Goal: Task Accomplishment & Management: Use online tool/utility

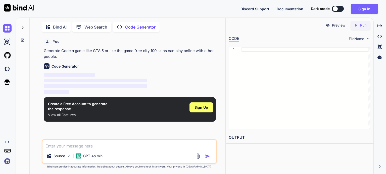
scroll to position [2, 0]
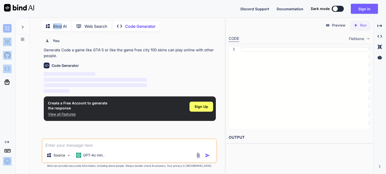
click at [28, 171] on div at bounding box center [23, 95] width 14 height 157
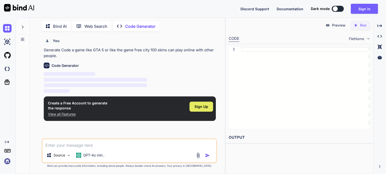
click at [201, 110] on div "Sign Up" at bounding box center [201, 107] width 24 height 10
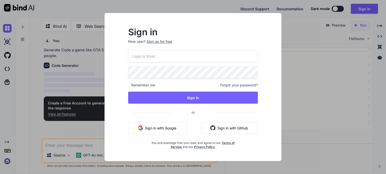
click at [170, 130] on button "Sign in with Google" at bounding box center [157, 128] width 58 height 12
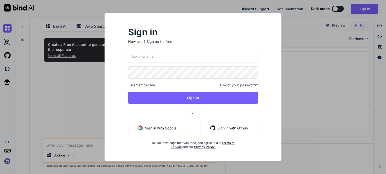
click at [326, 88] on div "Sign in New user? Sign up for free Remember me Forgot your password? Sign In or…" at bounding box center [193, 87] width 386 height 174
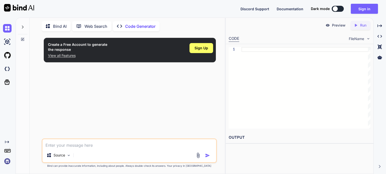
click at [169, 105] on div "Create a Free Account to generate the response View all Features Sign Up" at bounding box center [130, 86] width 174 height 103
click at [206, 48] on span "Sign Up" at bounding box center [201, 48] width 14 height 5
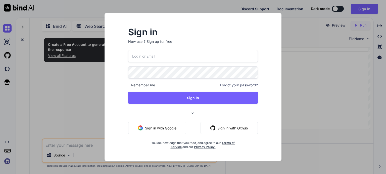
click at [209, 58] on input "email" at bounding box center [193, 56] width 130 height 12
click at [160, 127] on button "Sign in with Google" at bounding box center [157, 128] width 58 height 12
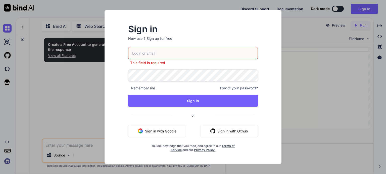
click at [367, 7] on div "Sign in New user? Sign up for free This field is required Remember me Forgot yo…" at bounding box center [193, 87] width 386 height 174
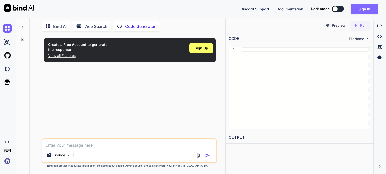
click at [363, 10] on button "Sign in" at bounding box center [363, 9] width 27 height 10
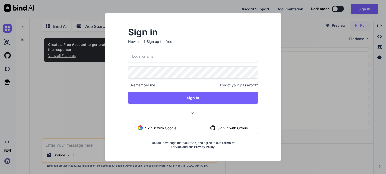
click at [178, 128] on button "Sign in with Google" at bounding box center [157, 128] width 58 height 12
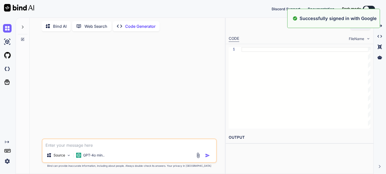
type textarea "x"
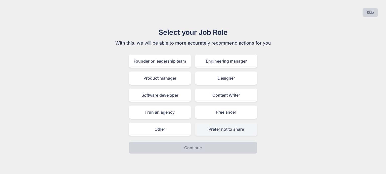
click at [218, 130] on div "Prefer not to share" at bounding box center [226, 129] width 62 height 13
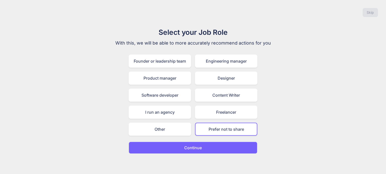
click at [210, 147] on button "Continue" at bounding box center [193, 148] width 129 height 12
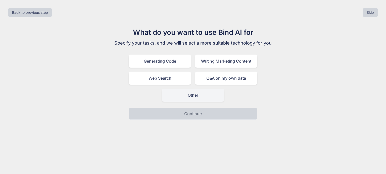
click at [186, 96] on div "Other" at bounding box center [193, 95] width 62 height 13
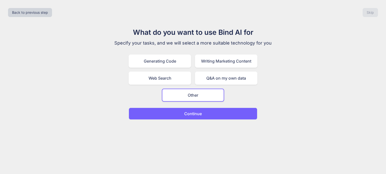
click at [203, 115] on button "Continue" at bounding box center [193, 114] width 129 height 12
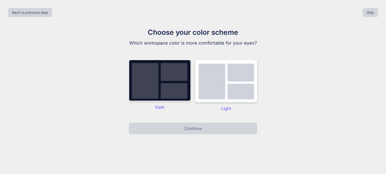
click at [204, 87] on img at bounding box center [226, 81] width 62 height 43
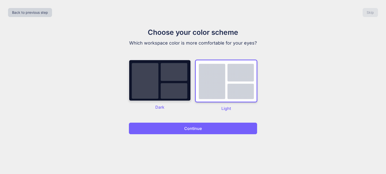
click at [133, 95] on img at bounding box center [160, 81] width 62 height 42
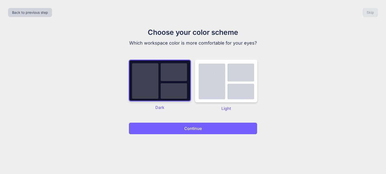
click at [186, 139] on div "Back to previous step Skip Choose your color scheme Which workspace color is mo…" at bounding box center [193, 87] width 386 height 174
click at [192, 130] on p "Continue" at bounding box center [193, 129] width 18 height 6
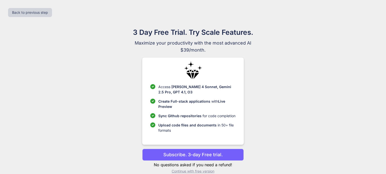
click at [205, 155] on p "Subscribe. 3-day Free trial." at bounding box center [192, 155] width 59 height 7
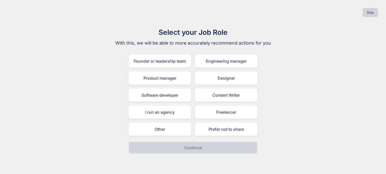
click at [171, 136] on div "Select your Job Role With this, we will be able to more accurately recommend ac…" at bounding box center [192, 90] width 169 height 127
click at [213, 132] on div "Prefer not to share" at bounding box center [226, 129] width 62 height 13
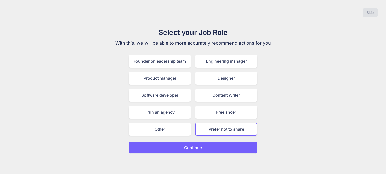
click at [219, 147] on button "Continue" at bounding box center [193, 148] width 129 height 12
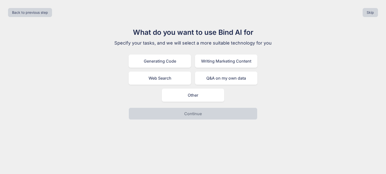
click at [191, 102] on div "What do you want to use Bind AI for Specify your tasks, and we will select a mo…" at bounding box center [192, 73] width 169 height 93
click at [190, 98] on div "Other" at bounding box center [193, 95] width 62 height 13
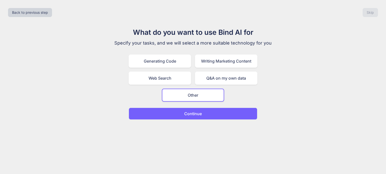
click at [196, 111] on p "Continue" at bounding box center [193, 114] width 18 height 6
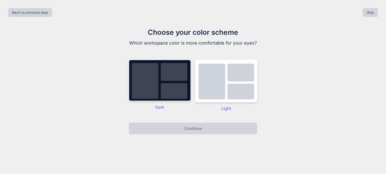
click at [153, 94] on img at bounding box center [160, 81] width 62 height 42
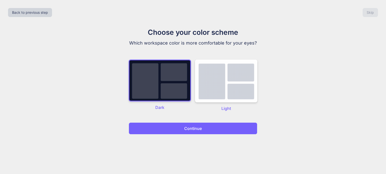
click at [195, 128] on p "Continue" at bounding box center [193, 129] width 18 height 6
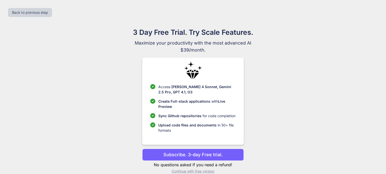
scroll to position [8, 0]
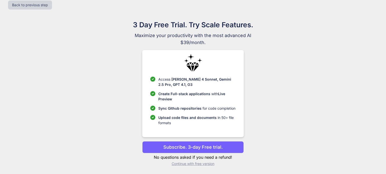
click at [198, 163] on p "Continue with free version" at bounding box center [192, 164] width 101 height 5
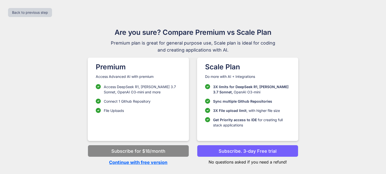
scroll to position [0, 0]
click at [147, 164] on p "Continue with free version" at bounding box center [138, 162] width 101 height 7
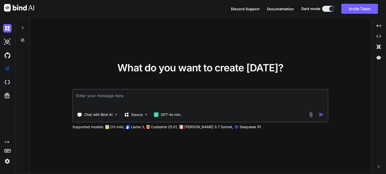
type textarea "x"
click at [124, 94] on textarea at bounding box center [200, 99] width 254 height 19
click at [124, 95] on textarea at bounding box center [200, 99] width 254 height 19
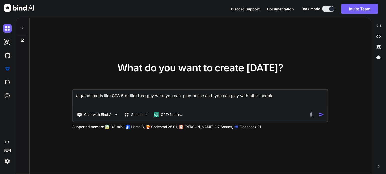
type textarea "a game that is like GTA 5 or like free guy were you can play online and you can…"
click at [322, 113] on img "button" at bounding box center [321, 114] width 5 height 5
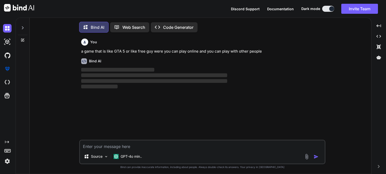
scroll to position [2, 0]
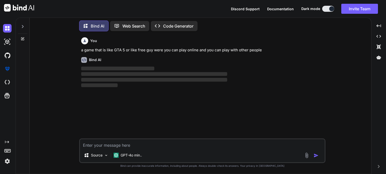
click at [176, 25] on p "Code Generator" at bounding box center [178, 26] width 30 height 6
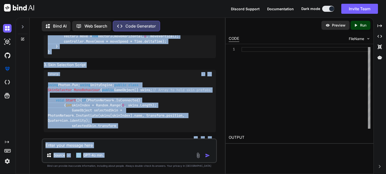
scroll to position [379, 0]
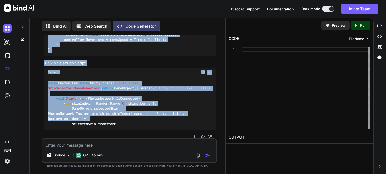
drag, startPoint x: 46, startPoint y: 75, endPoint x: 114, endPoint y: 117, distance: 79.9
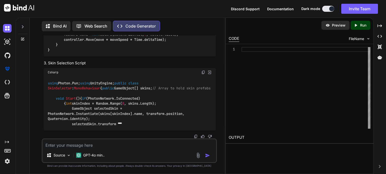
click at [128, 141] on textarea at bounding box center [128, 144] width 173 height 9
type textarea "in to one code"
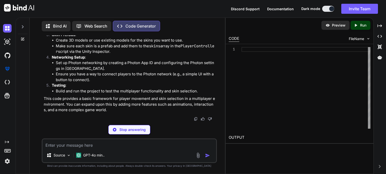
scroll to position [811, 0]
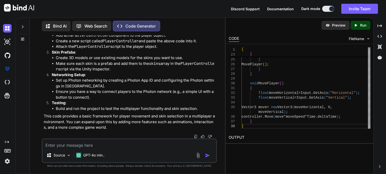
click at [358, 19] on div "Preview Created with Pixso. Run" at bounding box center [299, 25] width 148 height 15
click at [361, 24] on p "Run" at bounding box center [363, 25] width 6 height 5
click at [332, 27] on p "Preview" at bounding box center [339, 25] width 14 height 5
click at [110, 143] on textarea at bounding box center [128, 144] width 173 height 9
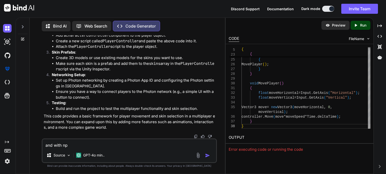
type textarea "and with npc"
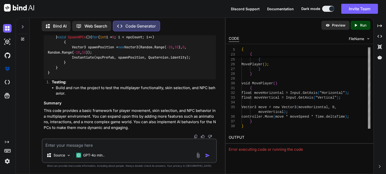
scroll to position [1599, 0]
click at [114, 147] on textarea at bounding box center [128, 144] width 173 height 9
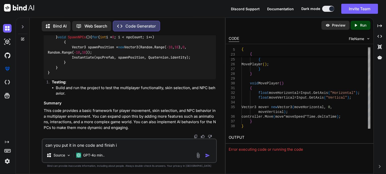
type textarea "can you put it in one code and finish it"
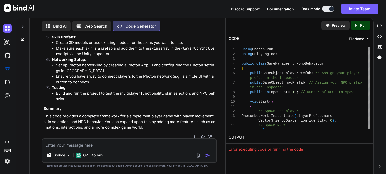
scroll to position [2440, 0]
click at [147, 145] on textarea "and like the reel world map and a weapons and mishins" at bounding box center [128, 144] width 173 height 9
click at [144, 149] on div "and like the reel world map and a weapons and mishins Source GPT-4o min.." at bounding box center [129, 151] width 175 height 25
click at [155, 147] on textarea "and like the reel world map and a weapons and mishins" at bounding box center [128, 144] width 173 height 9
click at [137, 148] on textarea "and like the reel world map and a weapons and misons" at bounding box center [128, 144] width 173 height 9
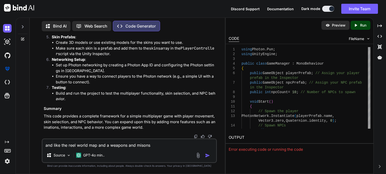
click at [141, 148] on textarea "and like the reel world map and a weapons and misons" at bounding box center [128, 144] width 173 height 9
click at [159, 145] on textarea "and like the reel world map and a weapons and misons" at bounding box center [128, 144] width 173 height 9
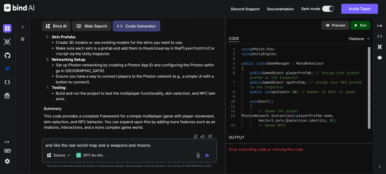
click at [159, 145] on textarea "and like the reel world map and a weapons and misons" at bounding box center [128, 144] width 173 height 9
click at [143, 146] on textarea "and like the reel world map and a weapons and misons" at bounding box center [128, 144] width 173 height 9
paste textarea "missions"
type textarea "and like the reel world map and a weapons and 300000 missions"
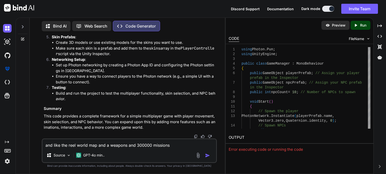
click at [206, 155] on img "button" at bounding box center [207, 155] width 5 height 5
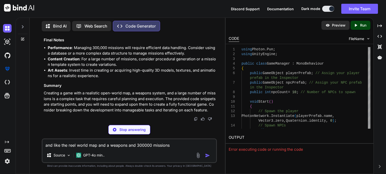
scroll to position [3435, 0]
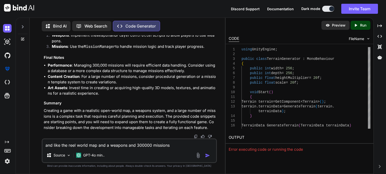
click at [143, 143] on textarea "and like the reel world map and a weapons and 300000 missions" at bounding box center [128, 144] width 173 height 9
type textarea "all in one code"
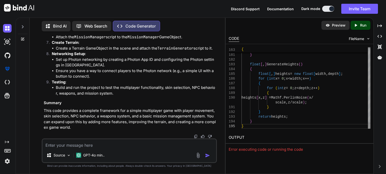
scroll to position [0, 0]
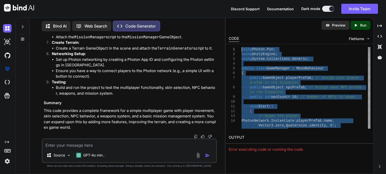
drag, startPoint x: 245, startPoint y: 125, endPoint x: 247, endPoint y: -30, distance: 155.4
type textarea "using Photon.Pun; using UnityEngine; using System.Collections.Generic; public c…"
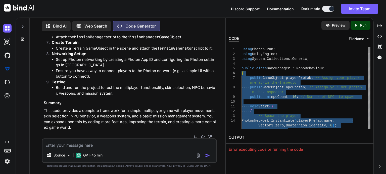
drag, startPoint x: 249, startPoint y: 129, endPoint x: 239, endPoint y: 75, distance: 54.1
click at [113, 146] on textarea at bounding box center [128, 144] width 173 height 9
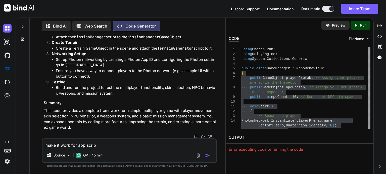
type textarea "make it work for app script"
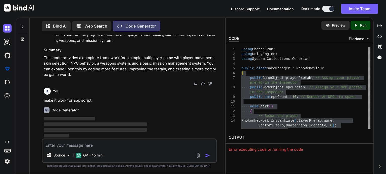
scroll to position [4866, 0]
click at [263, 157] on div "Preview Created with Pixso. Run CODE FileName 14 15 8 9 10 11 12 13 1 2 3 4 5 6…" at bounding box center [299, 96] width 148 height 157
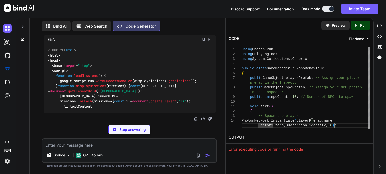
scroll to position [5197, 0]
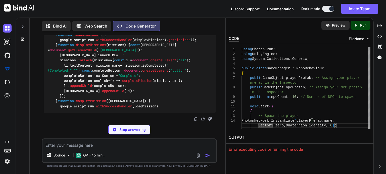
click at [95, 145] on textarea at bounding box center [128, 144] width 173 height 9
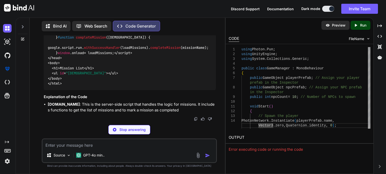
scroll to position [5333, 0]
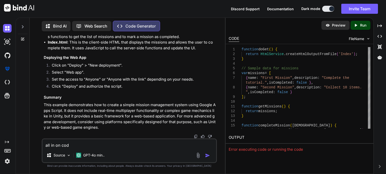
type textarea "all in on code"
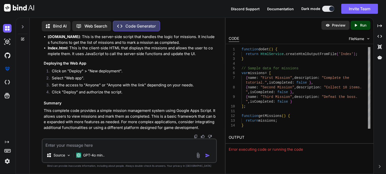
scroll to position [5495, 0]
drag, startPoint x: 55, startPoint y: 125, endPoint x: 31, endPoint y: 114, distance: 26.0
click at [31, 114] on div "Bind AI Web Search Created with Pixso. Code Generator You Generate Code a game …" at bounding box center [127, 96] width 195 height 155
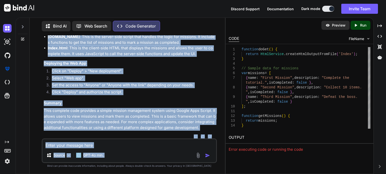
scroll to position [5339, 0]
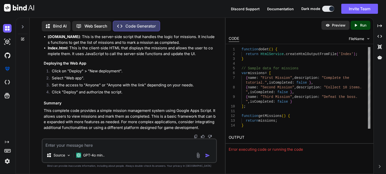
drag, startPoint x: 47, startPoint y: 65, endPoint x: 158, endPoint y: 77, distance: 111.6
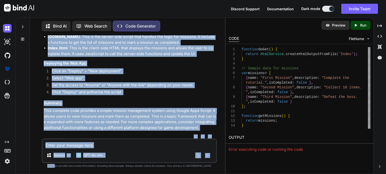
scroll to position [4855, 0]
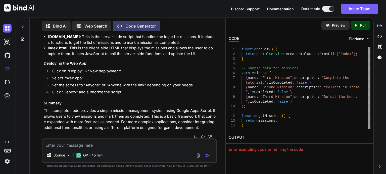
drag, startPoint x: 51, startPoint y: 56, endPoint x: 74, endPoint y: 67, distance: 25.5
click at [74, 67] on div "You Generate Code a game like GTA 5 or like the game free city 100 skins can pl…" at bounding box center [130, 86] width 174 height 103
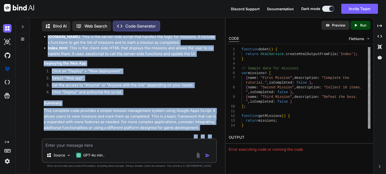
scroll to position [4952, 0]
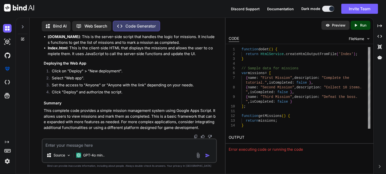
drag, startPoint x: 54, startPoint y: 55, endPoint x: 41, endPoint y: 121, distance: 67.5
click at [41, 121] on div "You Generate Code a game like GTA 5 or like the game free city 100 skins can pl…" at bounding box center [129, 104] width 191 height 139
copy code "function doGet ( ) { return HtmlService . createHtmlOutputFromFile ( 'Index' );…"
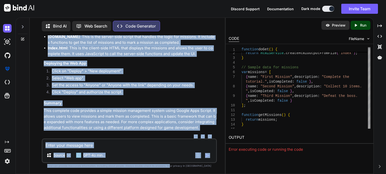
scroll to position [5969, 0]
drag, startPoint x: 45, startPoint y: 98, endPoint x: 167, endPoint y: 185, distance: 149.8
click at [167, 174] on html "Discord Support Documentation Dark mode Invite Team Created with Pixso. Created…" at bounding box center [193, 87] width 386 height 174
click at [47, 112] on p "This complete code provides a simple mission management system using Google App…" at bounding box center [130, 119] width 172 height 23
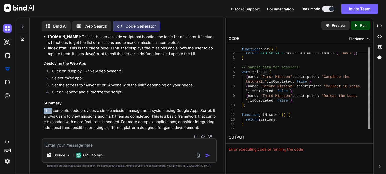
drag, startPoint x: 47, startPoint y: 112, endPoint x: 59, endPoint y: 107, distance: 12.8
click at [30, 115] on div "Bind AI Web Search Created with Pixso. Code Generator You Generate Code a game …" at bounding box center [127, 96] width 195 height 155
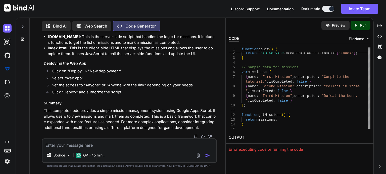
drag, startPoint x: 67, startPoint y: 119, endPoint x: 73, endPoint y: 134, distance: 16.0
drag, startPoint x: 69, startPoint y: 122, endPoint x: 32, endPoint y: 88, distance: 50.3
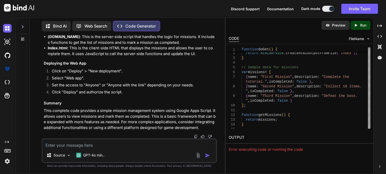
click at [32, 88] on div "Bind AI Web Search Created with Pixso. Code Generator You Generate Code a game …" at bounding box center [127, 96] width 195 height 155
copy code "<!DOCTYPE html > < html > < head > < base target = "_top" > < script > function…"
click at [165, 129] on p "This complete code provides a simple mission management system using Google App…" at bounding box center [130, 119] width 172 height 23
click at [131, 143] on textarea at bounding box center [128, 144] width 173 height 9
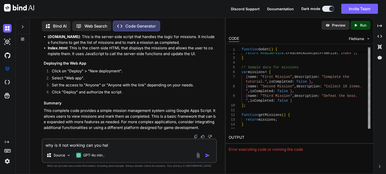
type textarea "why is it not working can you help"
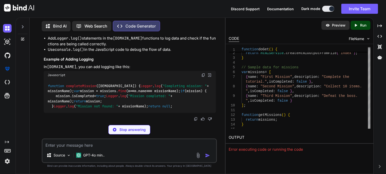
scroll to position [6152, 0]
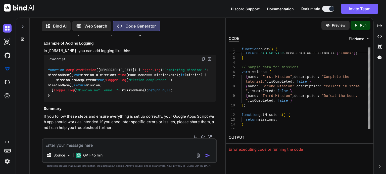
click at [92, 145] on textarea at bounding box center [128, 144] width 173 height 9
type textarea "can you give me a new fechers ideas"
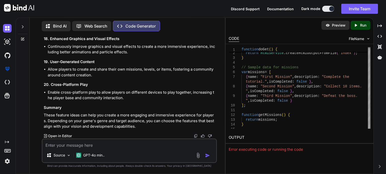
scroll to position [7226, 0]
click at [77, 143] on textarea at bounding box center [128, 144] width 173 height 9
click at [88, 146] on textarea "can you put all fechers" at bounding box center [128, 144] width 173 height 9
click at [79, 145] on textarea "can you put all fechers" at bounding box center [128, 144] width 173 height 9
type textarea "can you put all fetchers in to the code in the app script"
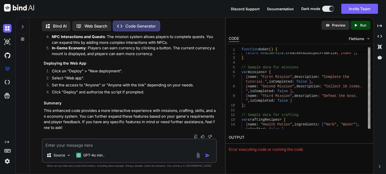
scroll to position [8493, 0]
click at [105, 144] on textarea at bounding box center [128, 144] width 173 height 9
type textarea "can you make it html instead and in one code"
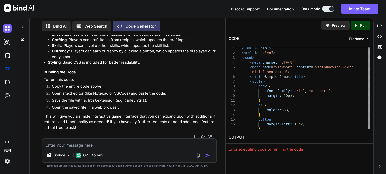
scroll to position [9452, 0]
click at [127, 143] on textarea at bounding box center [128, 144] width 173 height 9
click at [129, 143] on textarea at bounding box center [128, 144] width 173 height 9
click at [139, 148] on textarea at bounding box center [128, 144] width 173 height 9
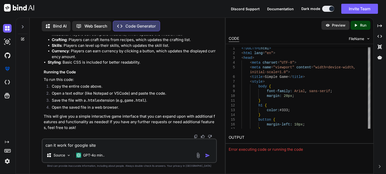
type textarea "can it work for google sites"
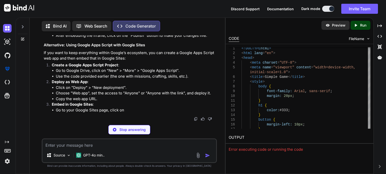
scroll to position [9651, 0]
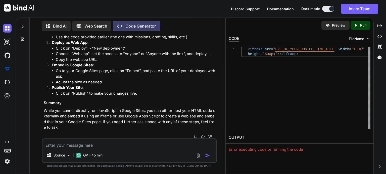
click at [109, 146] on textarea at bounding box center [128, 144] width 173 height 9
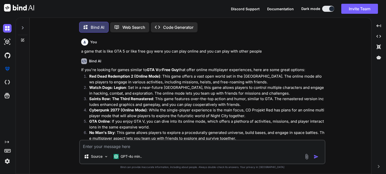
type textarea "x"
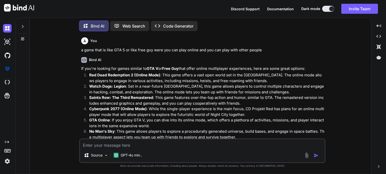
scroll to position [69, 0]
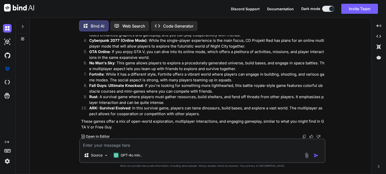
click at [103, 137] on p "Open in Editor" at bounding box center [98, 136] width 24 height 5
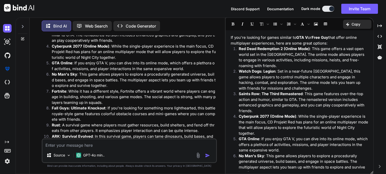
scroll to position [125, 0]
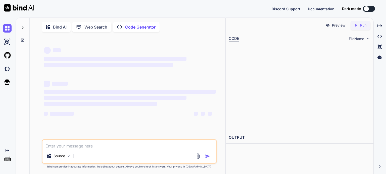
type textarea "x"
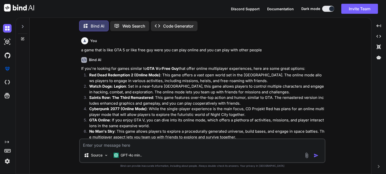
scroll to position [69, 0]
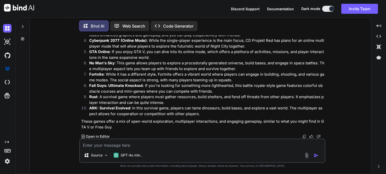
click at [21, 27] on icon at bounding box center [23, 27] width 4 height 4
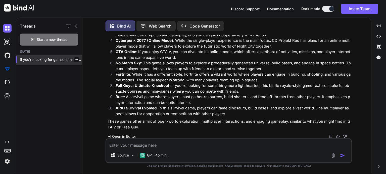
click at [57, 58] on p "If you're looking for games similar to..." at bounding box center [51, 59] width 62 height 5
click at [212, 27] on p "Code Generator" at bounding box center [204, 26] width 30 height 6
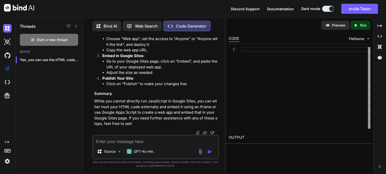
scroll to position [4207, 0]
click at [162, 146] on div "Source GPT-4o min.." at bounding box center [155, 147] width 127 height 25
click at [162, 141] on textarea at bounding box center [155, 140] width 125 height 9
type textarea "x"
type textarea "c"
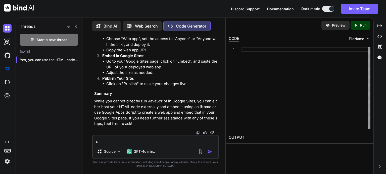
type textarea "x"
type textarea "ca"
type textarea "x"
type textarea "can"
type textarea "x"
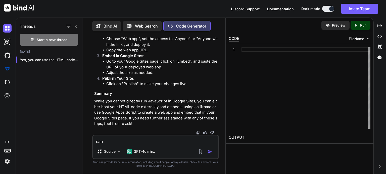
type textarea "can"
type textarea "x"
type textarea "can y"
type textarea "x"
type textarea "can yo"
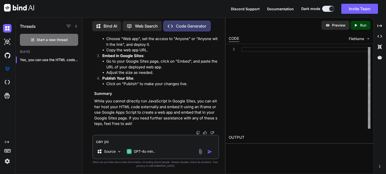
type textarea "x"
type textarea "can you"
type textarea "x"
type textarea "can you"
type textarea "x"
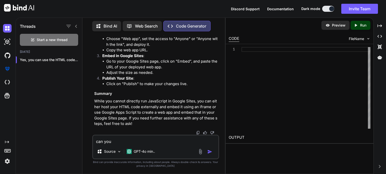
type textarea "can you n"
type textarea "x"
type textarea "can you"
type textarea "x"
type textarea "can you m"
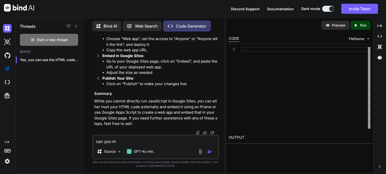
type textarea "x"
type textarea "can you ma"
type textarea "x"
type textarea "can you mak"
type textarea "x"
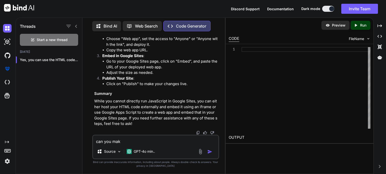
type textarea "can you make"
type textarea "x"
type textarea "can you make"
type textarea "x"
type textarea "can you make i"
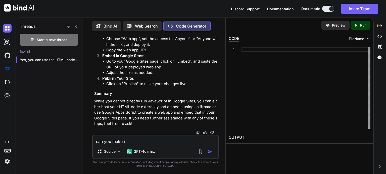
type textarea "x"
type textarea "can you make it"
type textarea "x"
type textarea "can you make it"
type textarea "x"
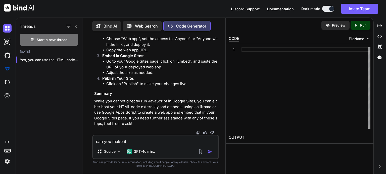
type textarea "can you make it i"
type textarea "x"
type textarea "can you make it in"
type textarea "x"
type textarea "can you make it in"
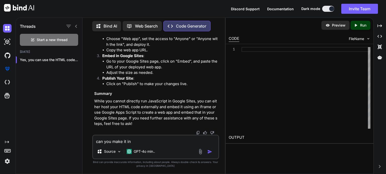
type textarea "x"
type textarea "can you make it in p"
type textarea "x"
type textarea "can you make it in [GEOGRAPHIC_DATA]"
type textarea "x"
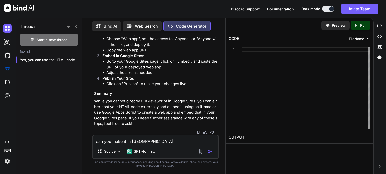
type textarea "can you make it in pay"
type textarea "x"
type textarea "can you make it in payt"
type textarea "x"
type textarea "can you make it in payth"
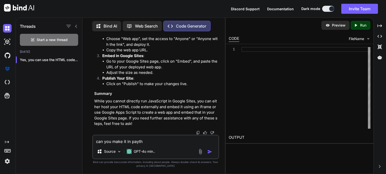
type textarea "x"
type textarea "can you make it in paytho"
type textarea "x"
type textarea "can you make it in paython"
type textarea "x"
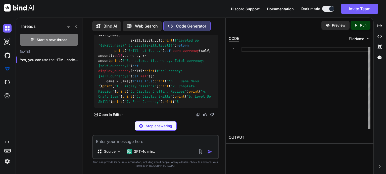
scroll to position [4921, 0]
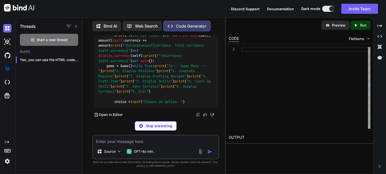
type textarea "x"
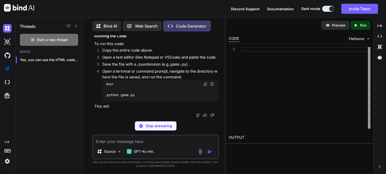
type textarea "x"
type textarea "if __name__ == "__main__": main()"
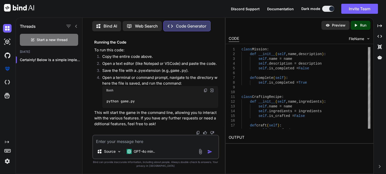
type textarea "x"
